Goal: Transaction & Acquisition: Purchase product/service

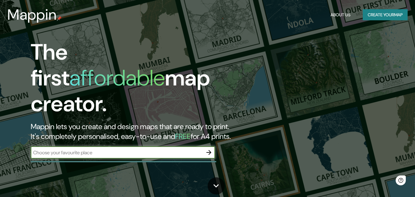
click at [104, 149] on input "text" at bounding box center [117, 152] width 172 height 7
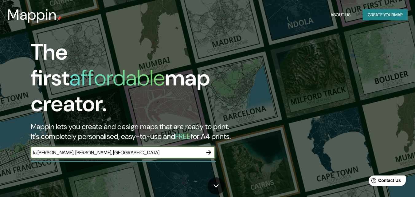
type input "la [PERSON_NAME], [PERSON_NAME], [GEOGRAPHIC_DATA]"
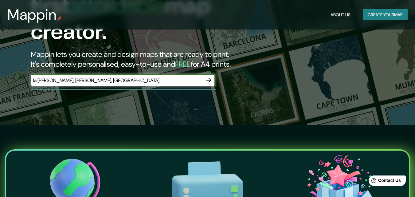
scroll to position [61, 0]
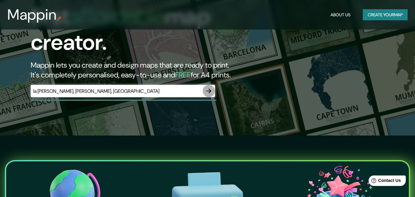
click at [208, 87] on icon "button" at bounding box center [208, 90] width 7 height 7
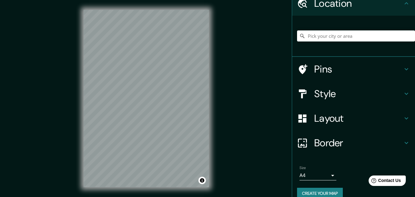
scroll to position [38, 0]
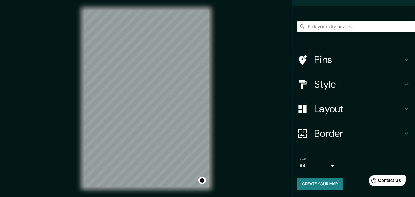
click at [343, 111] on h4 "Layout" at bounding box center [358, 109] width 88 height 12
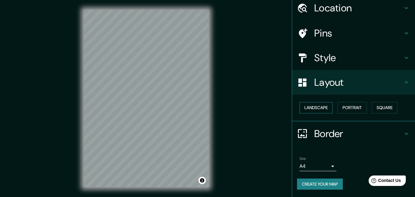
scroll to position [24, 0]
click at [320, 107] on button "Landscape" at bounding box center [315, 107] width 33 height 11
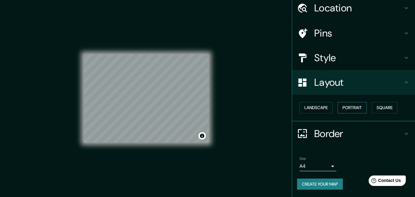
click at [347, 108] on button "Portrait" at bounding box center [351, 107] width 29 height 11
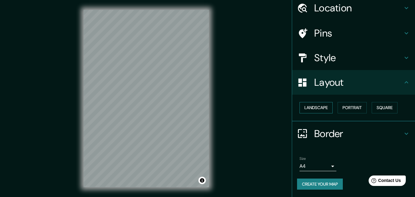
click at [312, 109] on button "Landscape" at bounding box center [315, 107] width 33 height 11
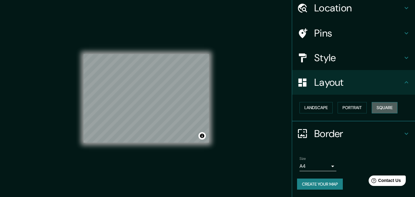
click at [373, 105] on button "Square" at bounding box center [384, 107] width 26 height 11
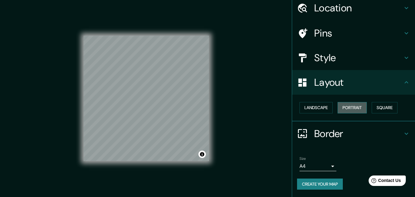
click at [347, 108] on button "Portrait" at bounding box center [351, 107] width 29 height 11
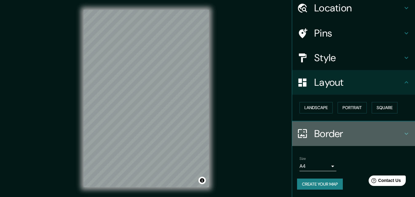
click at [322, 131] on h4 "Border" at bounding box center [358, 133] width 88 height 12
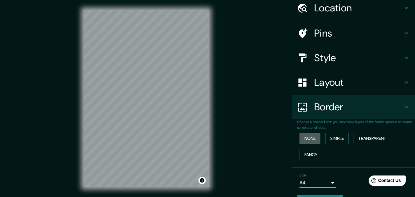
click at [311, 142] on button "None" at bounding box center [309, 138] width 21 height 11
click at [328, 141] on button "Simple" at bounding box center [336, 138] width 23 height 11
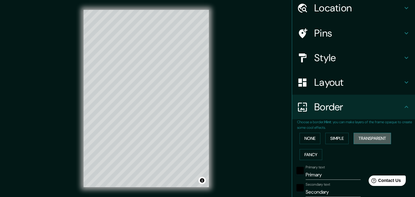
click at [361, 139] on button "Transparent" at bounding box center [371, 138] width 37 height 11
click at [312, 151] on button "Fancy" at bounding box center [310, 154] width 23 height 11
click at [307, 142] on button "None" at bounding box center [309, 138] width 21 height 11
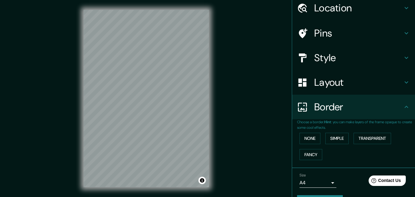
click at [323, 63] on h4 "Style" at bounding box center [358, 58] width 88 height 12
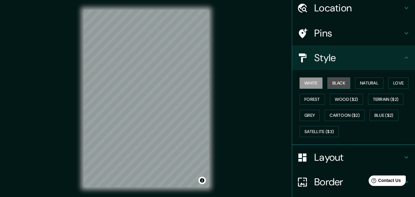
click at [331, 86] on button "Black" at bounding box center [338, 82] width 23 height 11
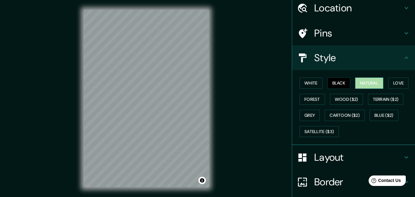
click at [359, 84] on button "Natural" at bounding box center [369, 82] width 28 height 11
click at [393, 86] on button "Love" at bounding box center [398, 82] width 20 height 11
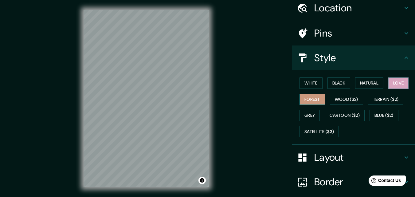
click at [308, 100] on button "Forest" at bounding box center [311, 99] width 25 height 11
click at [301, 114] on button "Grey" at bounding box center [309, 115] width 20 height 11
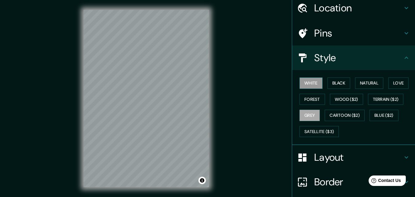
click at [307, 87] on button "White" at bounding box center [310, 82] width 23 height 11
drag, startPoint x: 340, startPoint y: 72, endPoint x: 337, endPoint y: 80, distance: 9.1
click at [340, 73] on div "White Black Natural Love Forest Wood ($2) Terrain ($2) Grey Cartoon ($2) Blue (…" at bounding box center [353, 107] width 123 height 75
click at [337, 80] on button "Black" at bounding box center [338, 82] width 23 height 11
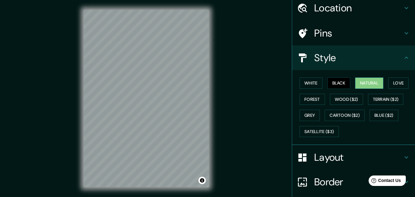
click at [359, 82] on button "Natural" at bounding box center [369, 82] width 28 height 11
click at [402, 83] on button "Love" at bounding box center [398, 82] width 20 height 11
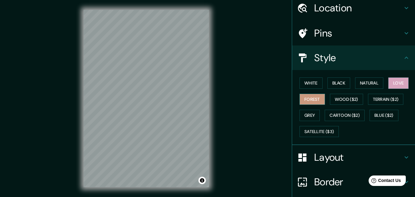
click at [316, 104] on button "Forest" at bounding box center [311, 99] width 25 height 11
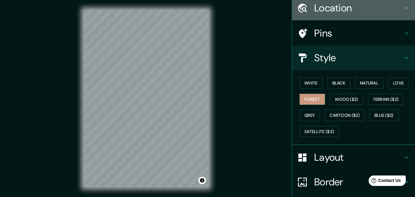
click at [336, 12] on h4 "Location" at bounding box center [358, 8] width 88 height 12
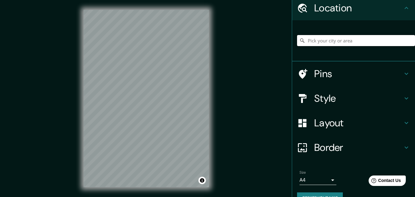
click at [332, 39] on input "Pick your city or area" at bounding box center [356, 40] width 118 height 11
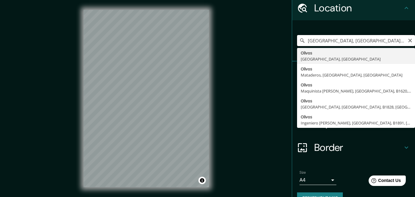
click at [333, 42] on input "[GEOGRAPHIC_DATA], [GEOGRAPHIC_DATA], [GEOGRAPHIC_DATA]" at bounding box center [356, 40] width 118 height 11
drag, startPoint x: 400, startPoint y: 40, endPoint x: 295, endPoint y: 41, distance: 105.0
click at [297, 41] on div "[GEOGRAPHIC_DATA], [GEOGRAPHIC_DATA], [GEOGRAPHIC_DATA] [GEOGRAPHIC_DATA] [GEOG…" at bounding box center [356, 40] width 118 height 11
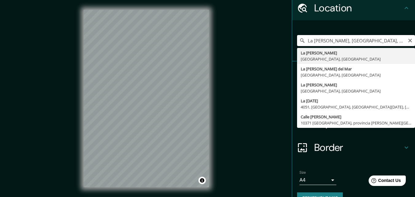
scroll to position [0, 0]
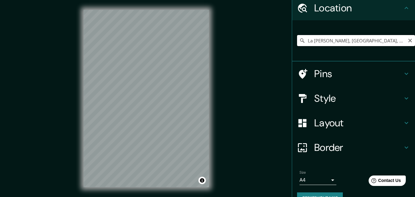
click at [331, 39] on input "La [PERSON_NAME], [GEOGRAPHIC_DATA], [GEOGRAPHIC_DATA]" at bounding box center [356, 40] width 118 height 11
click at [361, 37] on input "La [PERSON_NAME], [GEOGRAPHIC_DATA], [GEOGRAPHIC_DATA]" at bounding box center [356, 40] width 118 height 11
drag, startPoint x: 398, startPoint y: 41, endPoint x: 322, endPoint y: 43, distance: 75.2
click at [322, 43] on input "La [PERSON_NAME], [GEOGRAPHIC_DATA], [GEOGRAPHIC_DATA]" at bounding box center [356, 40] width 118 height 11
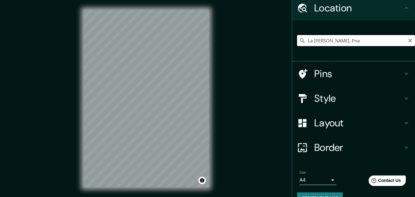
scroll to position [0, 0]
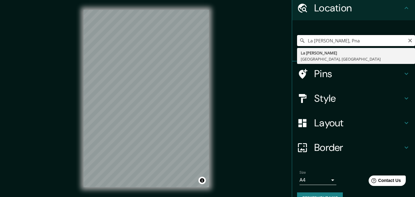
drag, startPoint x: 349, startPoint y: 39, endPoint x: 321, endPoint y: 39, distance: 27.9
click at [321, 39] on input "La [PERSON_NAME], Pna" at bounding box center [356, 40] width 118 height 11
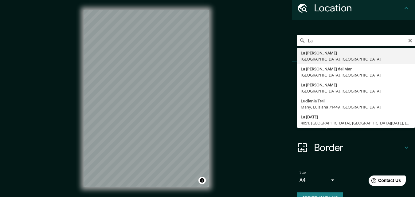
type input "L"
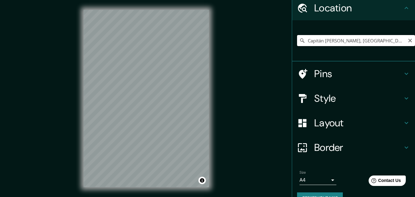
click at [343, 41] on input "Capitán [PERSON_NAME], [GEOGRAPHIC_DATA], [GEOGRAPHIC_DATA], B1636, [GEOGRAPHIC…" at bounding box center [356, 40] width 118 height 11
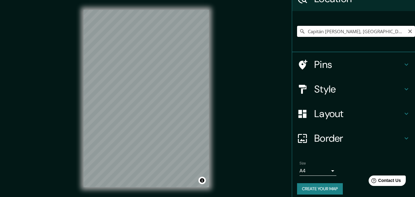
scroll to position [38, 0]
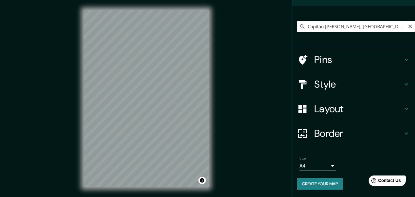
click at [381, 26] on input "Capitán [PERSON_NAME], [GEOGRAPHIC_DATA], [GEOGRAPHIC_DATA], B1636, [GEOGRAPHIC…" at bounding box center [356, 26] width 118 height 11
click at [382, 26] on input "Capitán [PERSON_NAME], [GEOGRAPHIC_DATA], [GEOGRAPHIC_DATA], B1636, [GEOGRAPHIC…" at bounding box center [356, 26] width 118 height 11
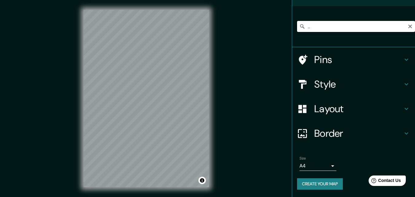
scroll to position [0, 94]
drag, startPoint x: 382, startPoint y: 26, endPoint x: 406, endPoint y: 28, distance: 24.0
click at [406, 28] on div "Capitán [PERSON_NAME], [GEOGRAPHIC_DATA], [GEOGRAPHIC_DATA], B1636, [GEOGRAPHIC…" at bounding box center [356, 26] width 118 height 11
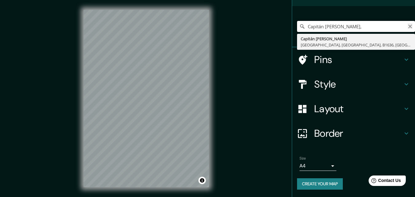
type input "Capitán [PERSON_NAME],"
click at [408, 27] on icon "Clear" at bounding box center [410, 27] width 4 height 4
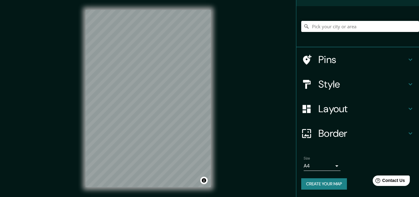
click at [301, 165] on body "Mappin Location Capitán [PERSON_NAME][GEOGRAPHIC_DATA], [GEOGRAPHIC_DATA], B163…" at bounding box center [209, 98] width 419 height 197
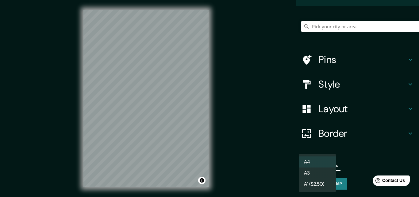
click at [309, 172] on li "A3" at bounding box center [317, 172] width 37 height 11
type input "a4"
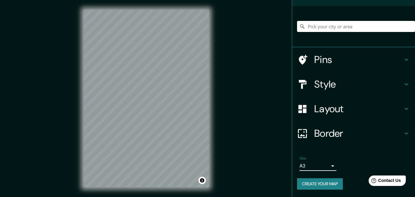
click at [346, 83] on h4 "Style" at bounding box center [358, 84] width 88 height 12
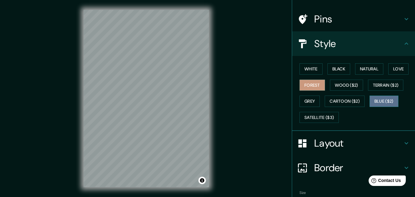
click at [381, 100] on button "Blue ($2)" at bounding box center [383, 100] width 29 height 11
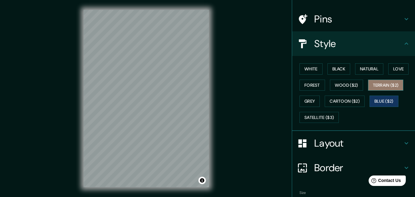
click at [381, 88] on button "Terrain ($2)" at bounding box center [386, 85] width 36 height 11
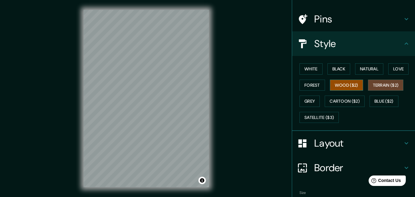
click at [343, 83] on button "Wood ($2)" at bounding box center [346, 85] width 33 height 11
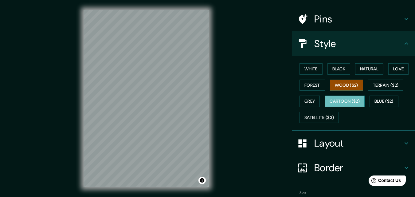
click at [342, 103] on button "Cartoon ($2)" at bounding box center [344, 100] width 40 height 11
click at [311, 83] on button "Forest" at bounding box center [311, 85] width 25 height 11
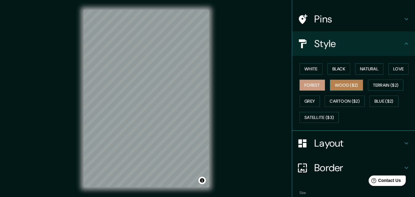
click at [345, 89] on button "Wood ($2)" at bounding box center [346, 85] width 33 height 11
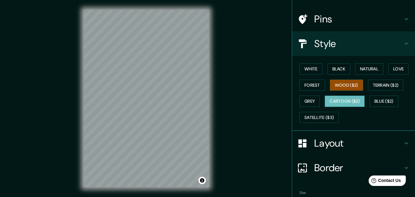
click at [342, 100] on button "Cartoon ($2)" at bounding box center [344, 100] width 40 height 11
click at [312, 88] on button "Forest" at bounding box center [311, 85] width 25 height 11
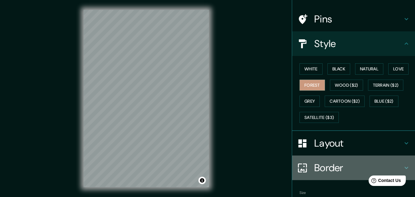
drag, startPoint x: 231, startPoint y: 111, endPoint x: 343, endPoint y: 158, distance: 120.8
click at [343, 158] on div "Border" at bounding box center [353, 167] width 123 height 25
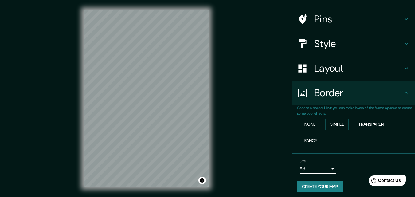
click at [347, 91] on h4 "Border" at bounding box center [358, 93] width 88 height 12
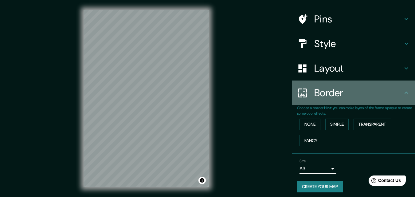
click at [402, 90] on icon at bounding box center [405, 92] width 7 height 7
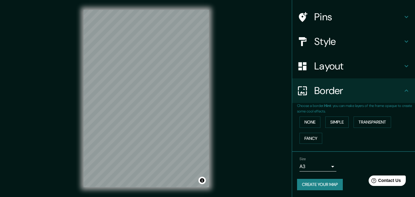
scroll to position [41, 0]
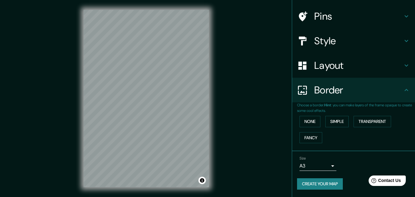
click at [321, 182] on button "Create your map" at bounding box center [320, 183] width 46 height 11
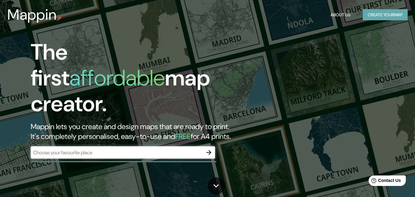
click at [369, 13] on button "Create your map" at bounding box center [385, 14] width 45 height 11
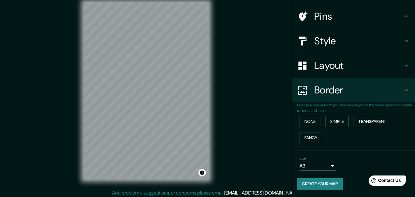
scroll to position [10, 0]
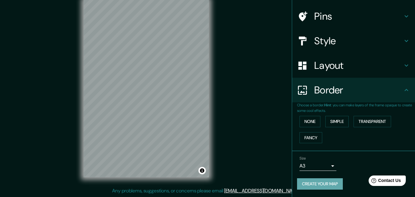
click at [328, 184] on button "Create your map" at bounding box center [320, 183] width 46 height 11
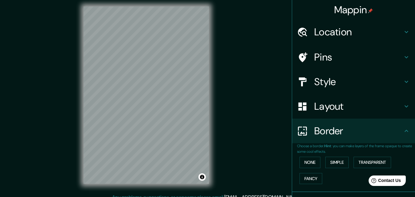
scroll to position [0, 0]
